Goal: Task Accomplishment & Management: Use online tool/utility

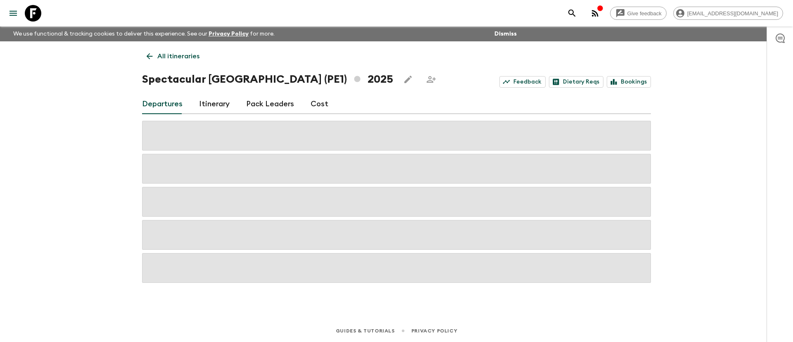
click at [182, 55] on p "All itineraries" at bounding box center [178, 56] width 42 height 10
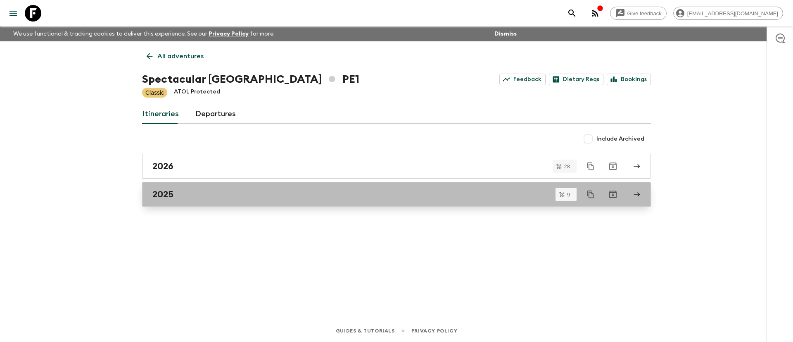
click at [534, 195] on div "2025" at bounding box center [388, 194] width 473 height 11
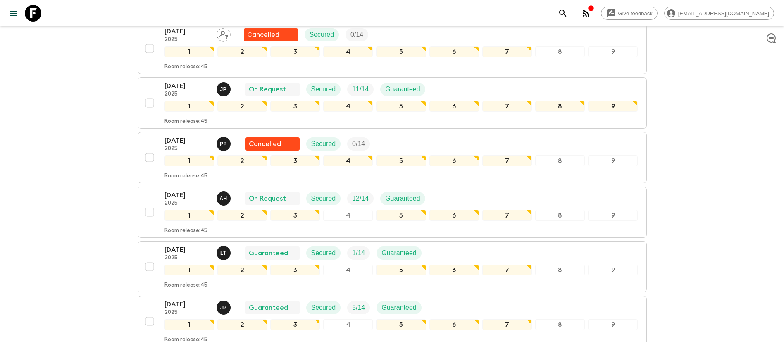
scroll to position [372, 0]
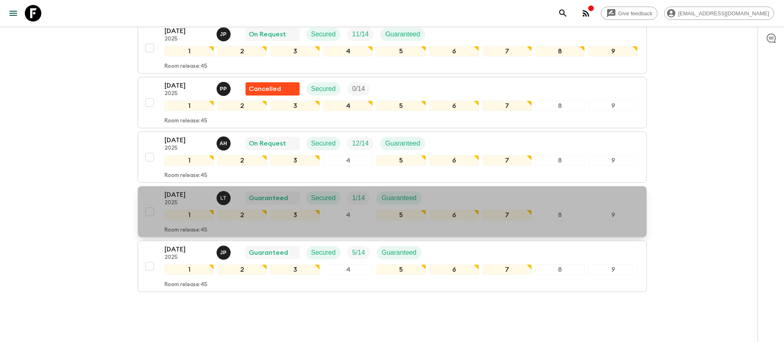
click at [504, 194] on div "[DATE] 2025 L T Guaranteed Secured 1 / 14 Guaranteed" at bounding box center [400, 198] width 473 height 17
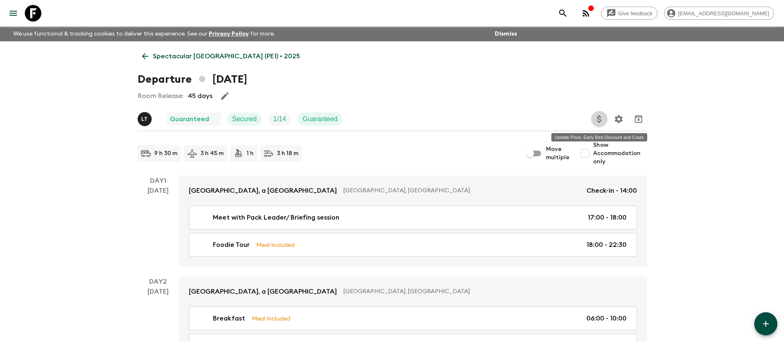
click at [601, 115] on icon "Update Price, Early Bird Discount and Costs" at bounding box center [599, 119] width 10 height 10
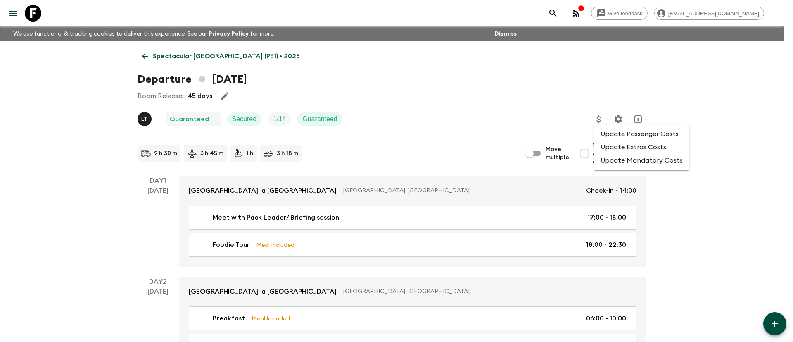
click at [628, 137] on li "Update Passenger Costs" at bounding box center [641, 133] width 95 height 13
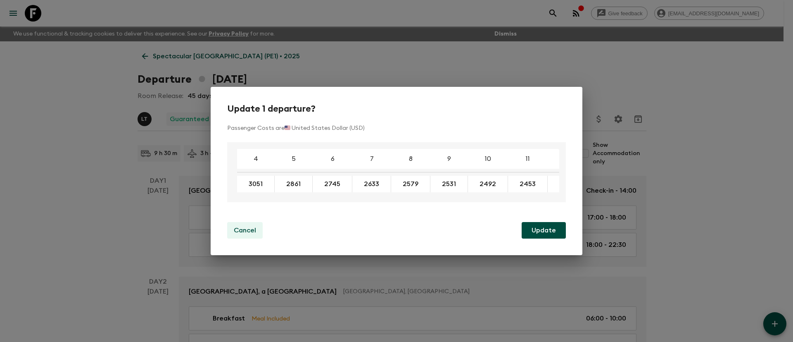
click at [243, 230] on p "Cancel" at bounding box center [245, 230] width 22 height 10
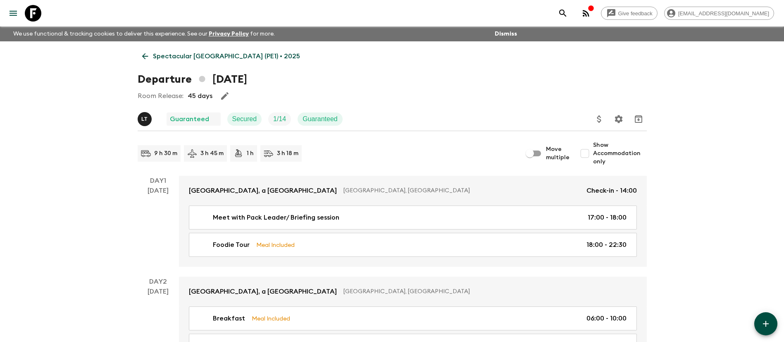
click at [170, 55] on p "Spectacular [GEOGRAPHIC_DATA] (PE1) • 2025" at bounding box center [226, 56] width 147 height 10
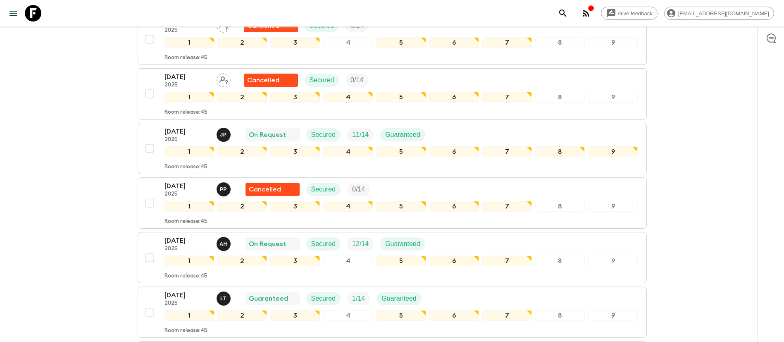
scroll to position [310, 0]
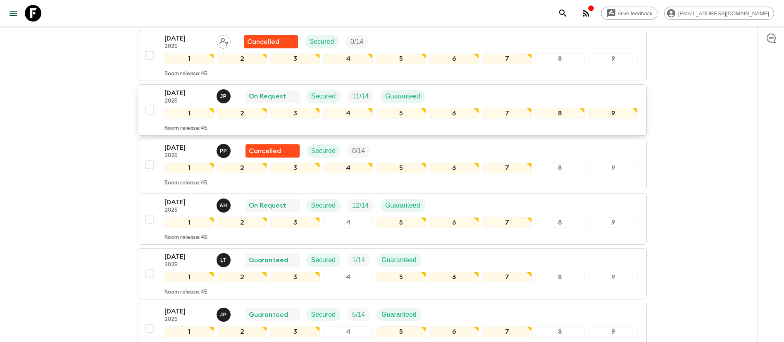
click at [455, 93] on div "[DATE] 2025 J P On Request Secured 11 / 14 Guaranteed" at bounding box center [400, 96] width 473 height 17
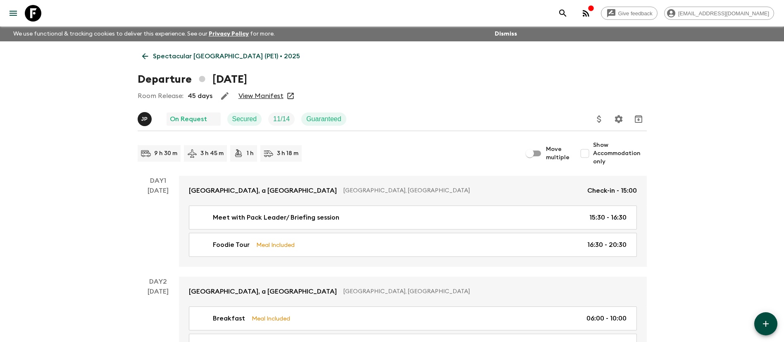
click at [252, 96] on link "View Manifest" at bounding box center [260, 96] width 45 height 8
